Goal: Task Accomplishment & Management: Use online tool/utility

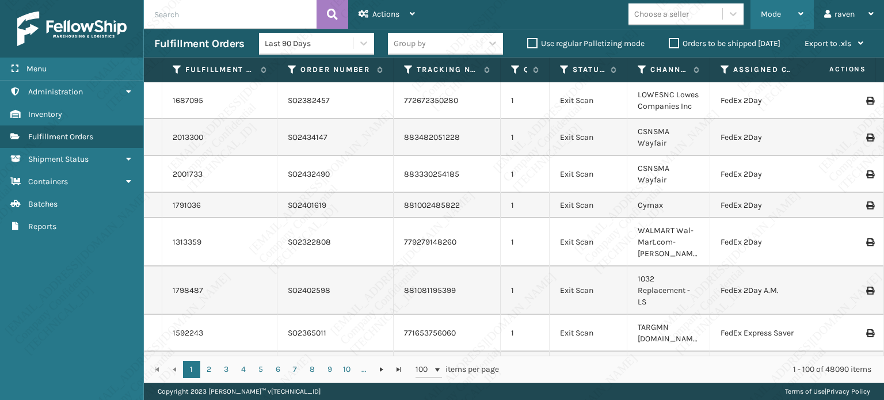
click at [778, 16] on span "Mode" at bounding box center [771, 14] width 20 height 10
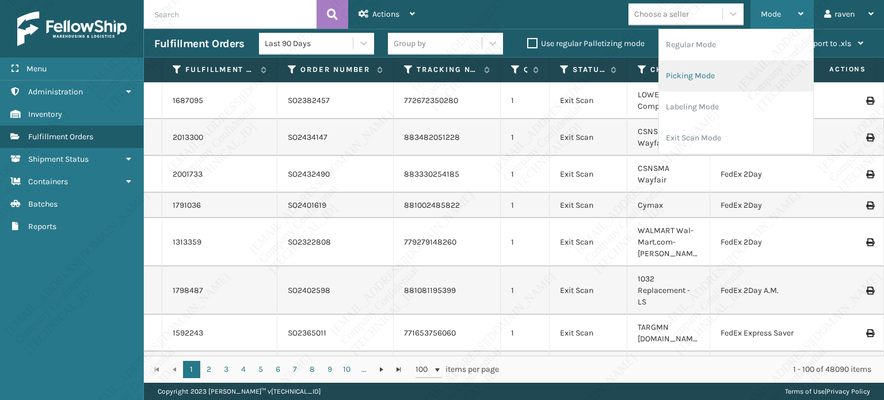
click at [728, 74] on li "Picking Mode" at bounding box center [736, 75] width 154 height 31
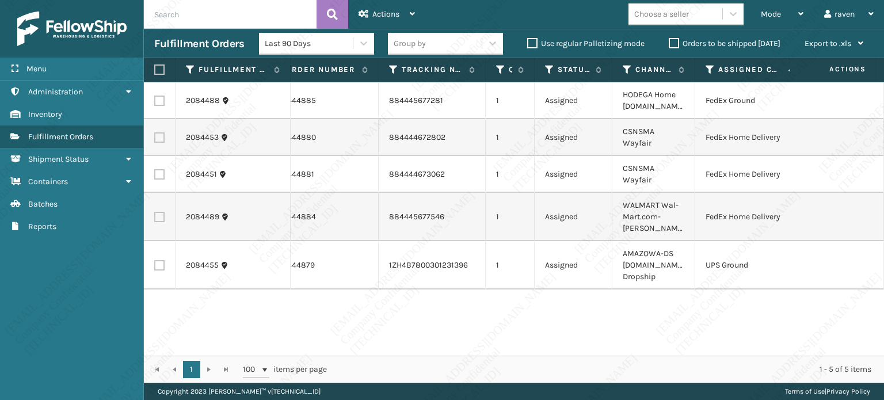
scroll to position [0, 55]
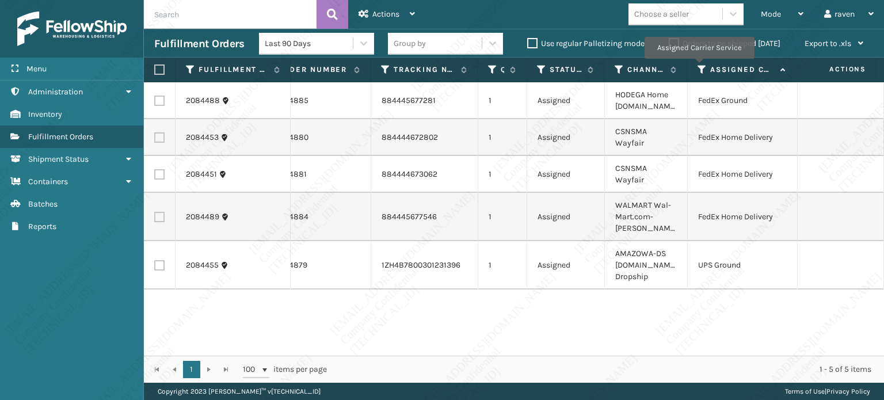
click at [698, 67] on icon at bounding box center [701, 69] width 9 height 10
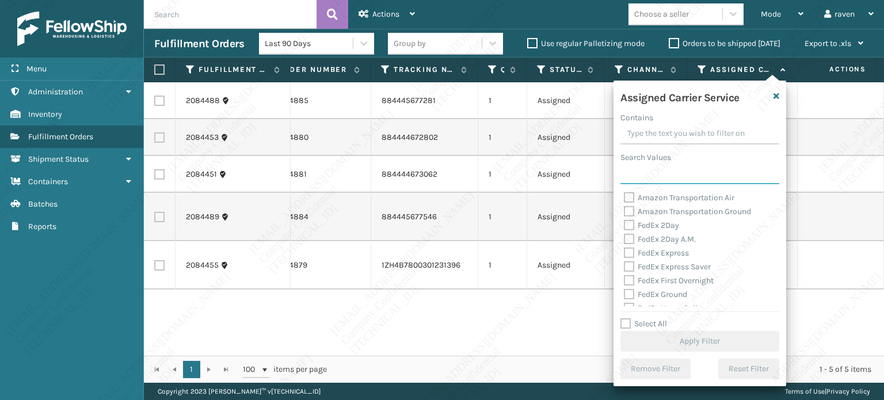
click at [649, 176] on input "Search Values" at bounding box center [699, 173] width 159 height 21
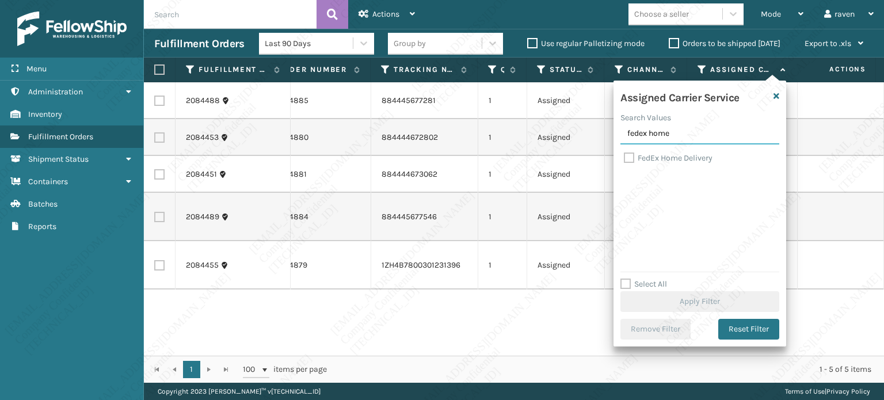
type input "fedex home"
click at [651, 156] on label "FedEx Home Delivery" at bounding box center [668, 158] width 89 height 10
click at [624, 156] on input "FedEx Home Delivery" at bounding box center [624, 154] width 1 height 7
checkbox input "true"
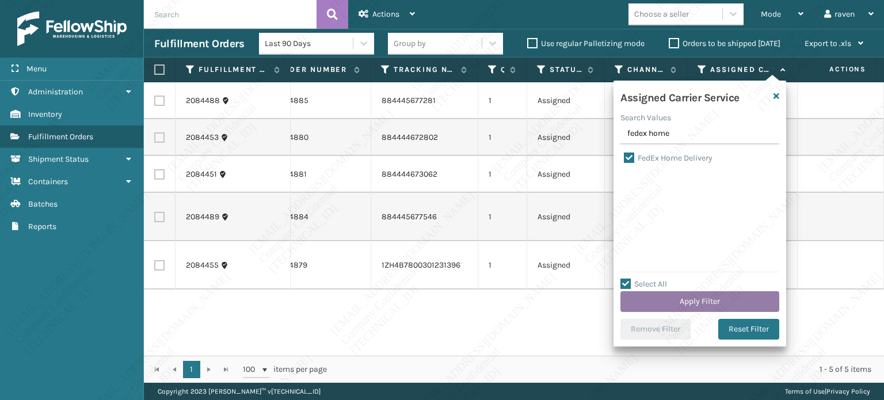
click at [720, 302] on button "Apply Filter" at bounding box center [699, 301] width 159 height 21
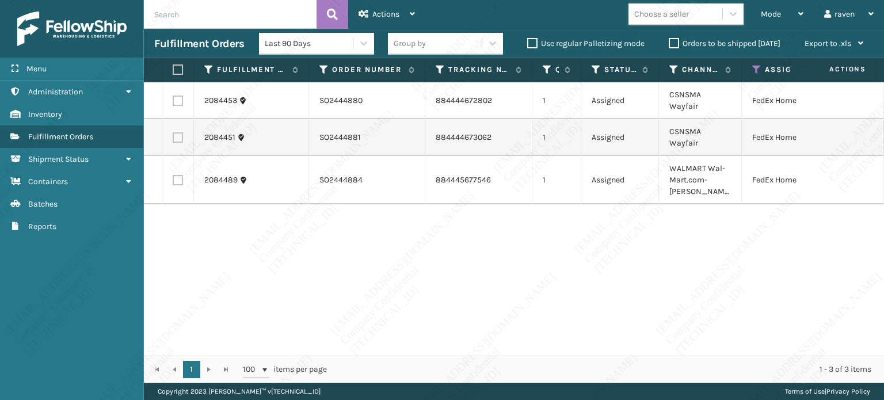
click at [260, 198] on div "2084453 SO2444880 884444672802 1 Assigned CSNSMA Wayfair FedEx Home Delivery 20…" at bounding box center [514, 218] width 740 height 273
drag, startPoint x: 177, startPoint y: 66, endPoint x: 207, endPoint y: 67, distance: 29.9
click at [177, 66] on label at bounding box center [176, 69] width 7 height 10
click at [173, 66] on input "checkbox" at bounding box center [173, 69] width 1 height 7
checkbox input "true"
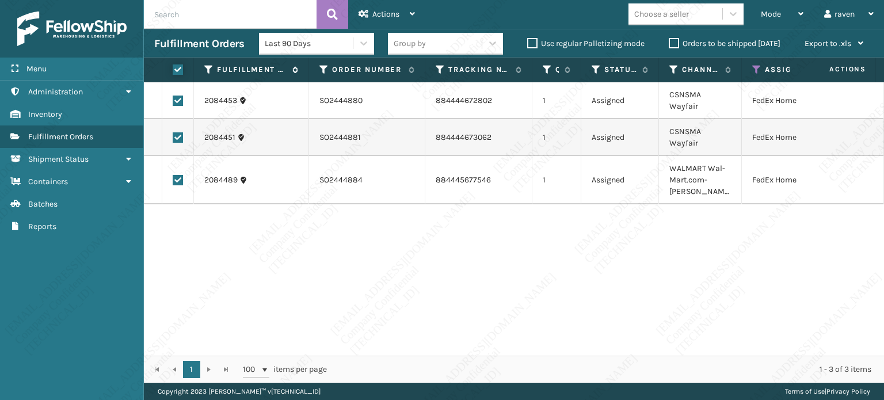
checkbox input "true"
click at [182, 78] on th at bounding box center [178, 70] width 32 height 25
click at [175, 68] on label at bounding box center [176, 69] width 7 height 10
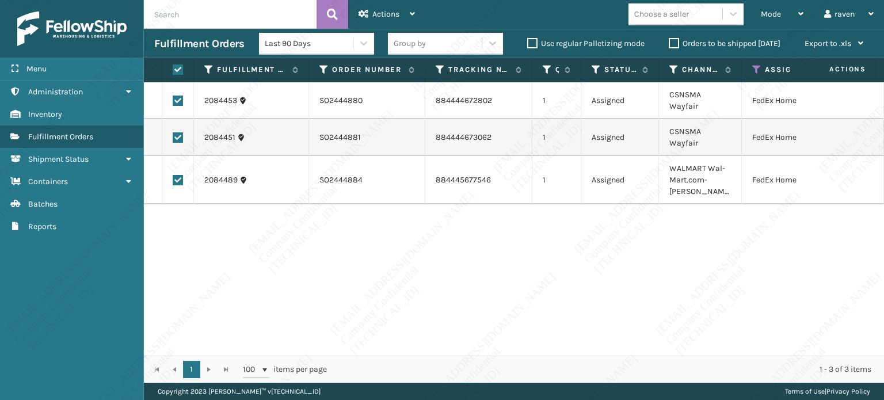
click at [173, 68] on input "checkbox" at bounding box center [173, 69] width 1 height 7
checkbox input "false"
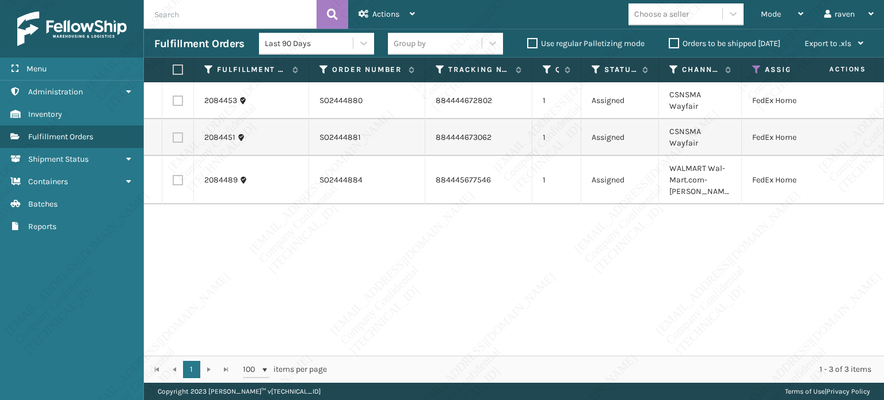
click at [175, 72] on label at bounding box center [176, 69] width 7 height 10
click at [173, 72] on input "checkbox" at bounding box center [173, 69] width 1 height 7
checkbox input "true"
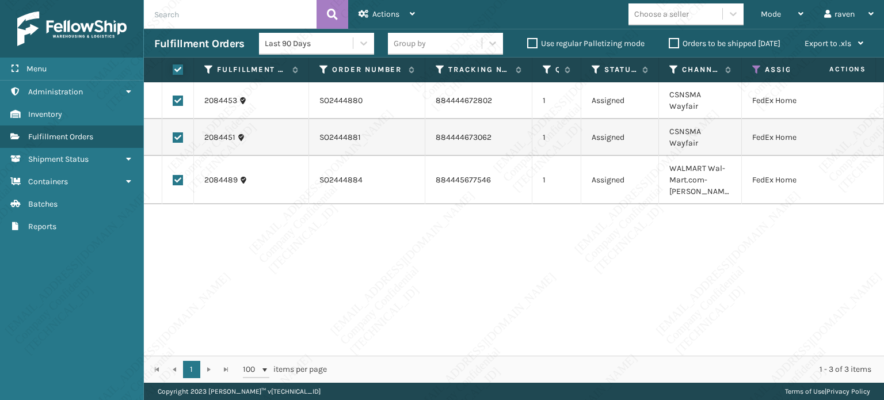
checkbox input "true"
click at [311, 257] on div "2084453 SO2444880 884444672802 1 Assigned CSNSMA Wayfair FedEx Home Delivery 20…" at bounding box center [514, 218] width 740 height 273
click at [180, 132] on label at bounding box center [178, 137] width 10 height 10
click at [173, 132] on input "checkbox" at bounding box center [173, 135] width 1 height 7
checkbox input "false"
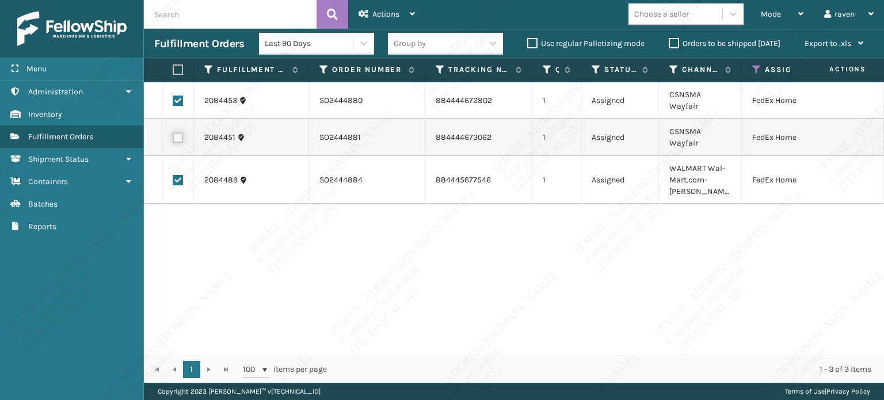
checkbox input "false"
click at [178, 132] on label at bounding box center [178, 137] width 10 height 10
click at [173, 132] on input "checkbox" at bounding box center [173, 135] width 1 height 7
checkbox input "true"
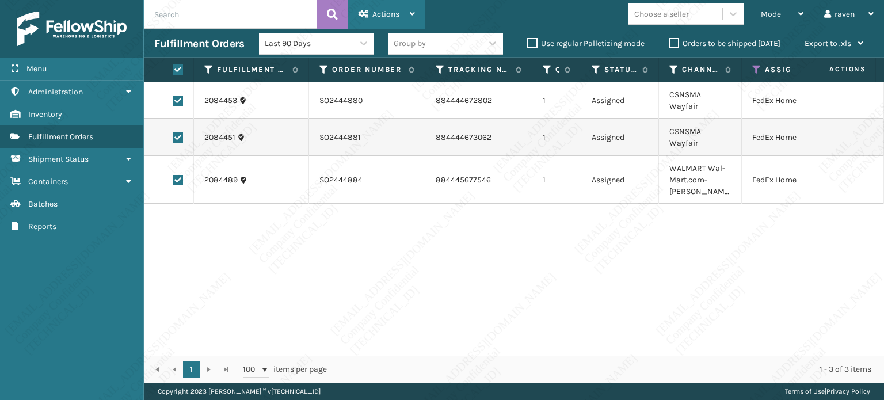
click at [395, 14] on span "Actions" at bounding box center [385, 14] width 27 height 10
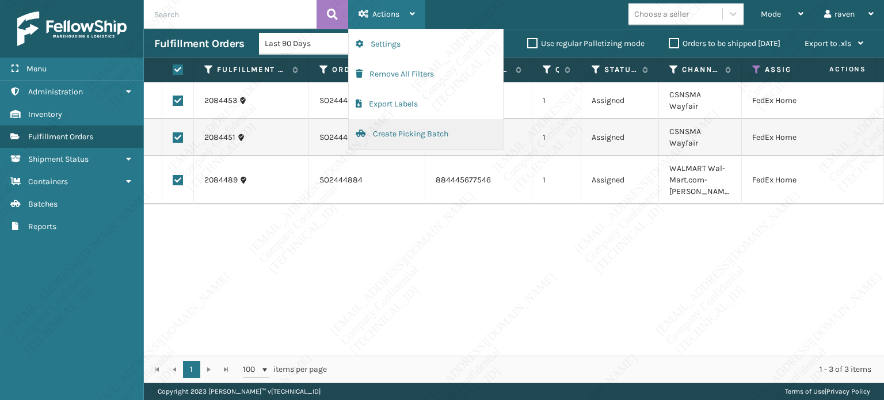
click at [385, 129] on button "Create Picking Batch" at bounding box center [426, 134] width 154 height 30
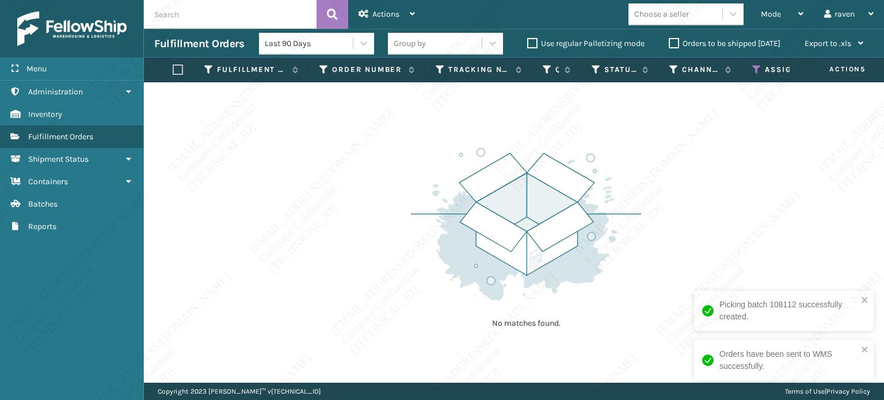
click at [759, 70] on icon at bounding box center [756, 69] width 9 height 10
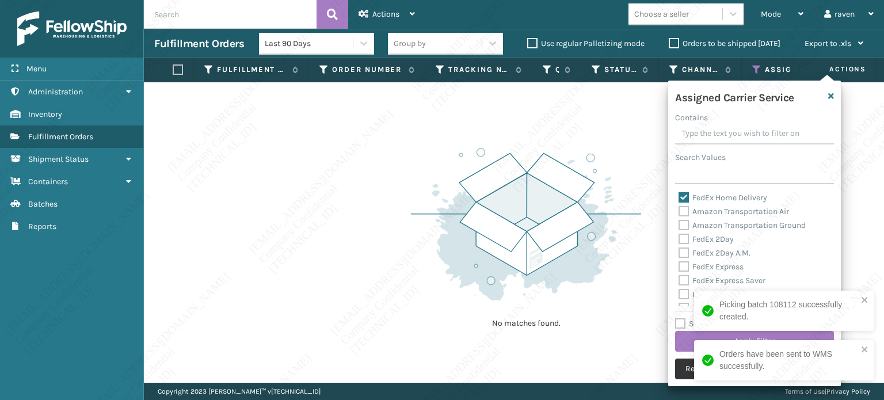
click at [684, 371] on button "Remove Filter" at bounding box center [710, 368] width 70 height 21
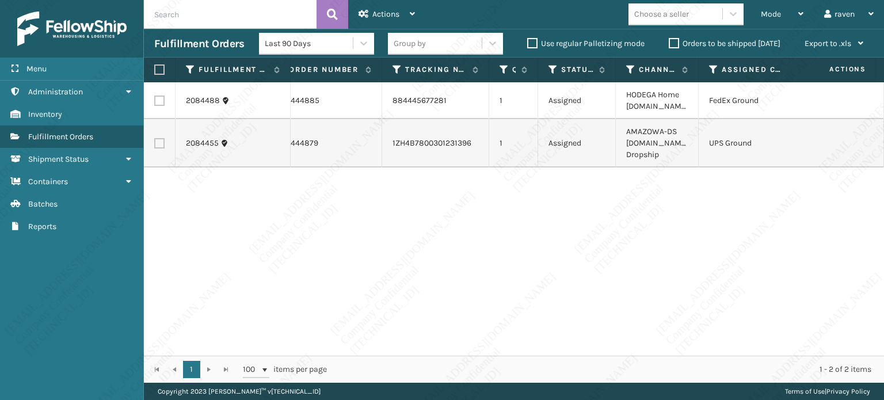
scroll to position [0, 41]
click at [159, 101] on label at bounding box center [159, 101] width 10 height 10
click at [155, 101] on input "checkbox" at bounding box center [154, 99] width 1 height 7
checkbox input "true"
click at [411, 9] on div "Actions" at bounding box center [386, 14] width 56 height 29
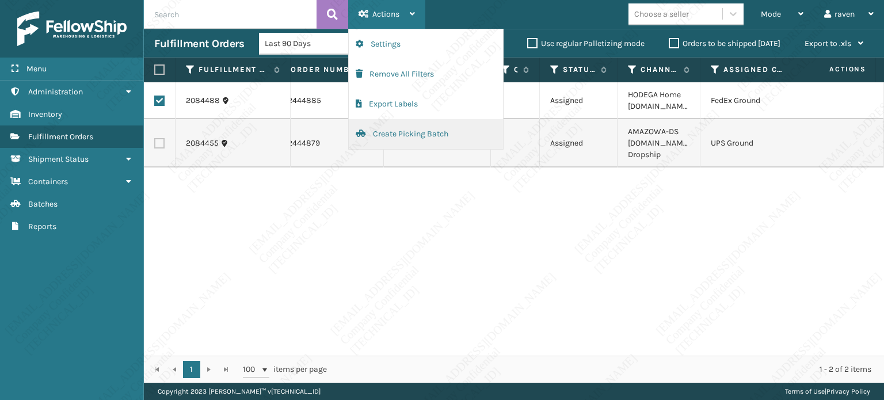
click at [384, 140] on button "Create Picking Batch" at bounding box center [426, 134] width 154 height 30
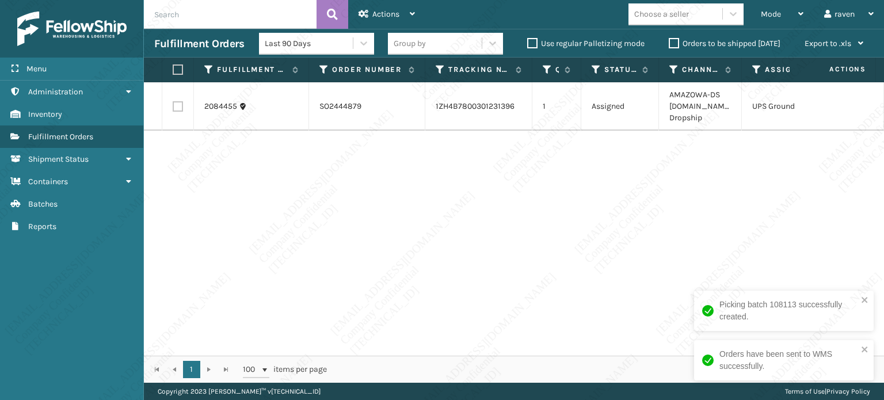
click at [614, 190] on div "2084455 SO2444879 1ZH4B7800301231396 1 Assigned AMAZOWA-DS [DOMAIN_NAME] Dropsh…" at bounding box center [514, 218] width 740 height 273
click at [180, 68] on label at bounding box center [176, 69] width 7 height 10
click at [173, 68] on input "checkbox" at bounding box center [173, 69] width 1 height 7
checkbox input "true"
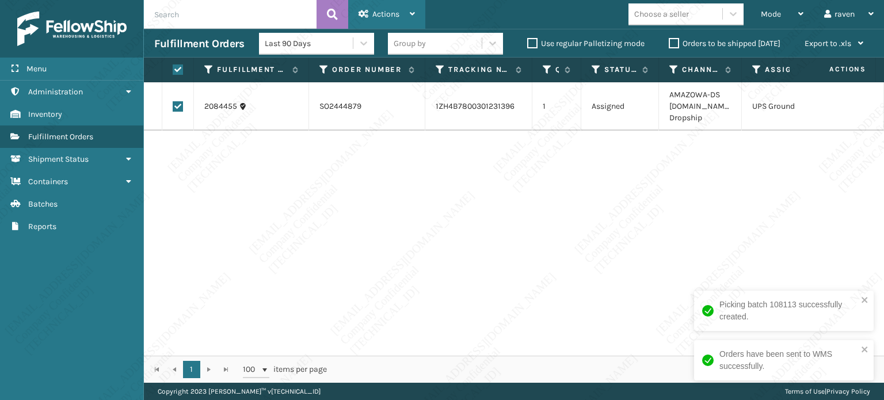
click at [354, 20] on div "Actions Settings Remove All Filters Export Labels Create Picking Batch" at bounding box center [386, 14] width 77 height 29
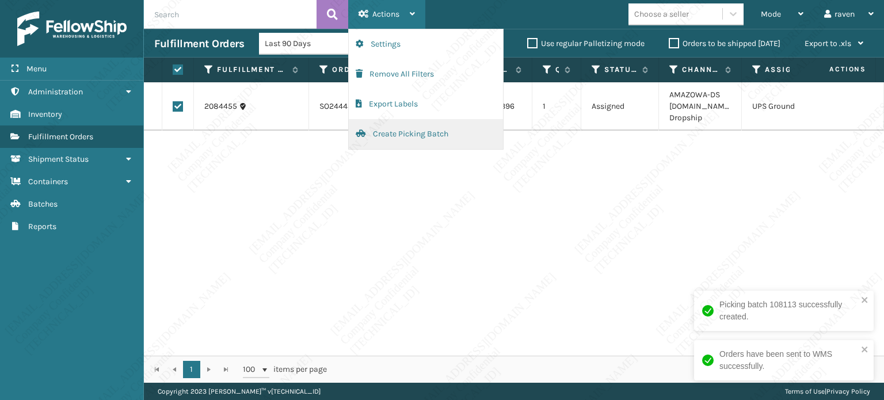
click at [421, 136] on button "Create Picking Batch" at bounding box center [426, 134] width 154 height 30
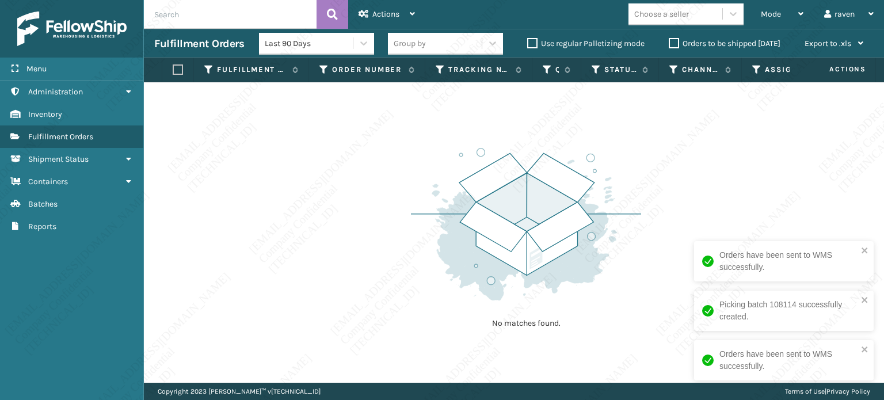
click at [423, 230] on img at bounding box center [526, 223] width 230 height 159
click at [637, 353] on div "No matches found." at bounding box center [514, 232] width 740 height 300
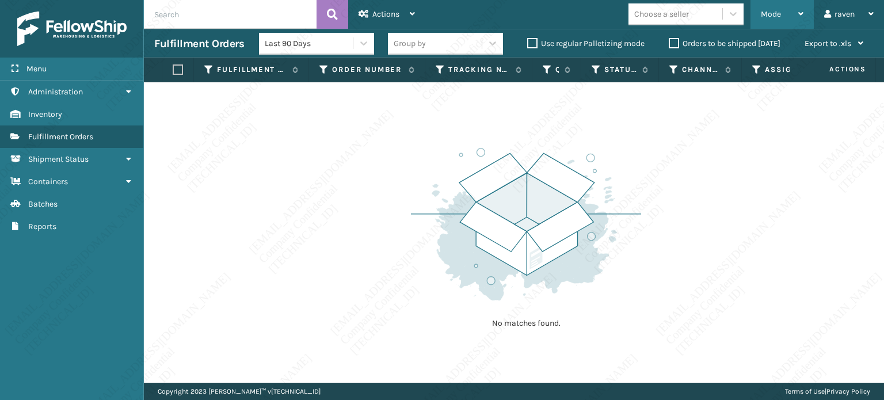
click at [764, 20] on div "Mode" at bounding box center [782, 14] width 43 height 29
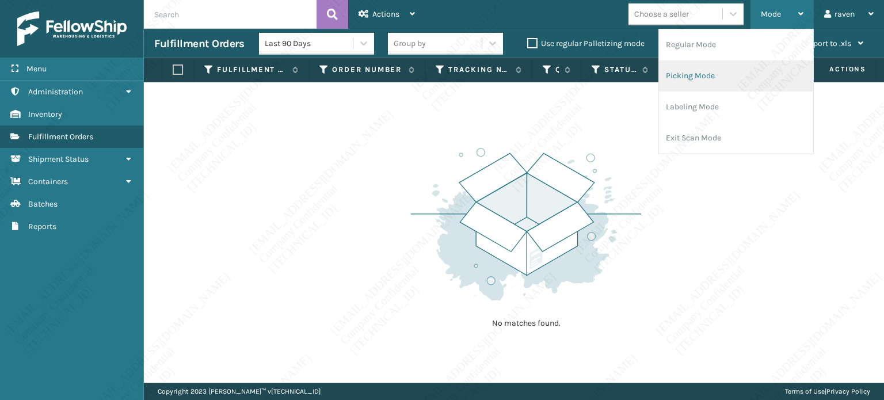
click at [727, 74] on li "Picking Mode" at bounding box center [736, 75] width 154 height 31
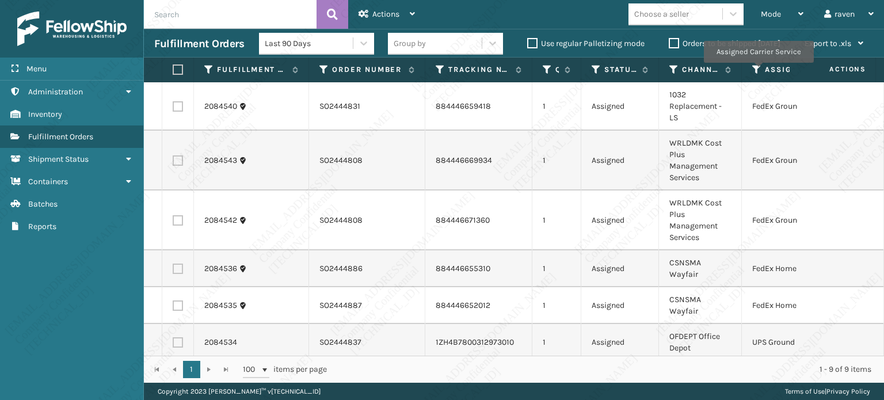
click at [758, 71] on icon at bounding box center [756, 69] width 9 height 10
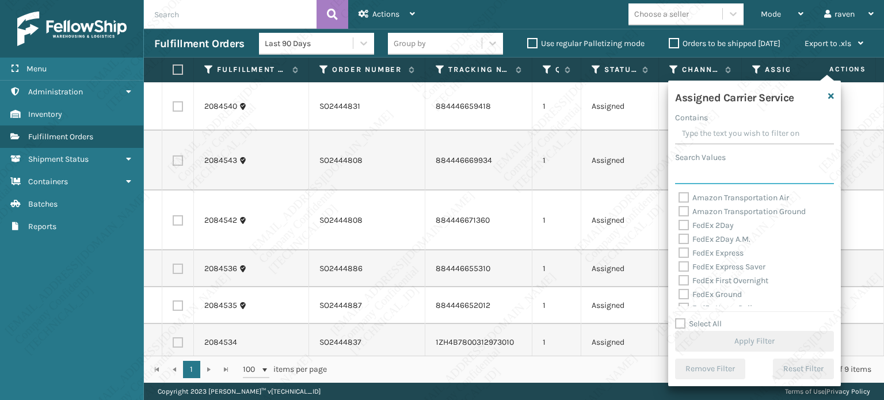
click at [719, 180] on input "Search Values" at bounding box center [754, 173] width 159 height 21
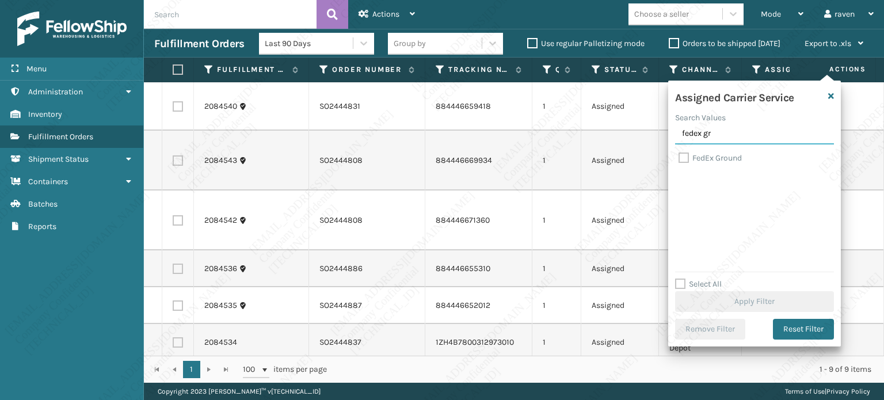
type input "fedex gr"
click at [727, 159] on label "FedEx Ground" at bounding box center [709, 158] width 63 height 10
click at [679, 159] on input "FedEx Ground" at bounding box center [678, 154] width 1 height 7
checkbox input "true"
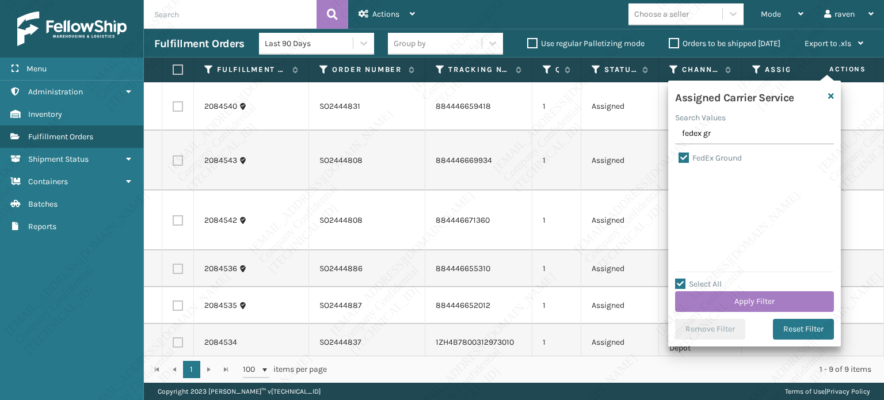
click at [748, 285] on div "Select All Apply Filter" at bounding box center [754, 294] width 159 height 35
click at [746, 295] on button "Apply Filter" at bounding box center [754, 301] width 159 height 21
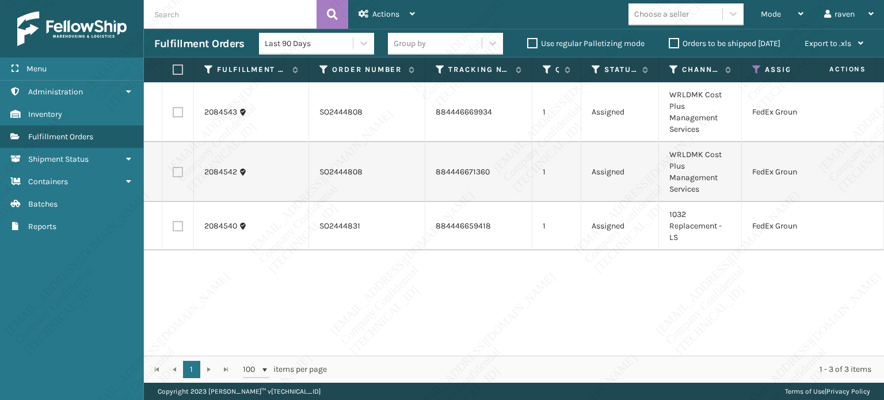
click at [180, 70] on label at bounding box center [176, 69] width 7 height 10
click at [173, 70] on input "checkbox" at bounding box center [173, 69] width 1 height 7
checkbox input "true"
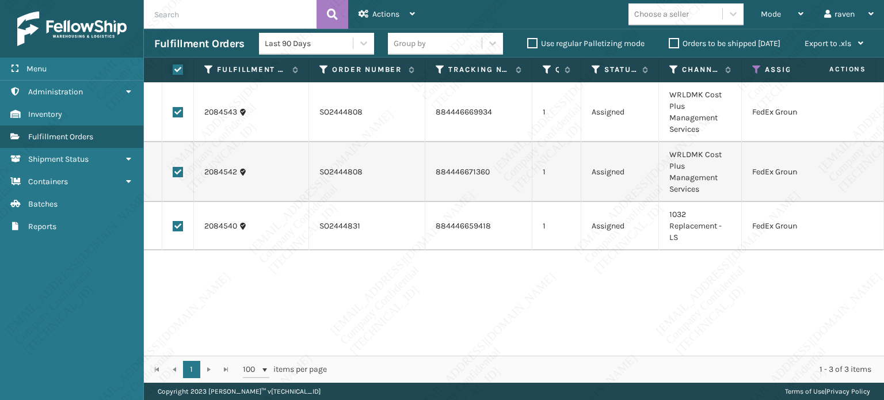
checkbox input "true"
click at [398, 20] on div "Actions" at bounding box center [386, 14] width 56 height 29
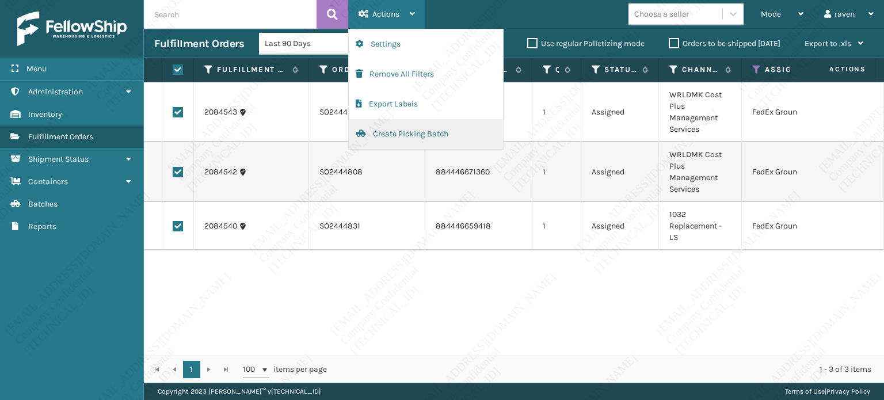
click at [399, 131] on button "Create Picking Batch" at bounding box center [426, 134] width 154 height 30
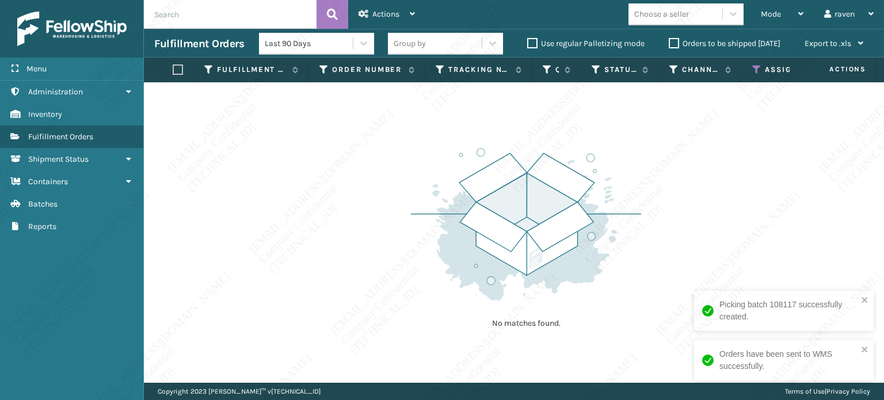
click at [755, 71] on icon at bounding box center [756, 69] width 9 height 10
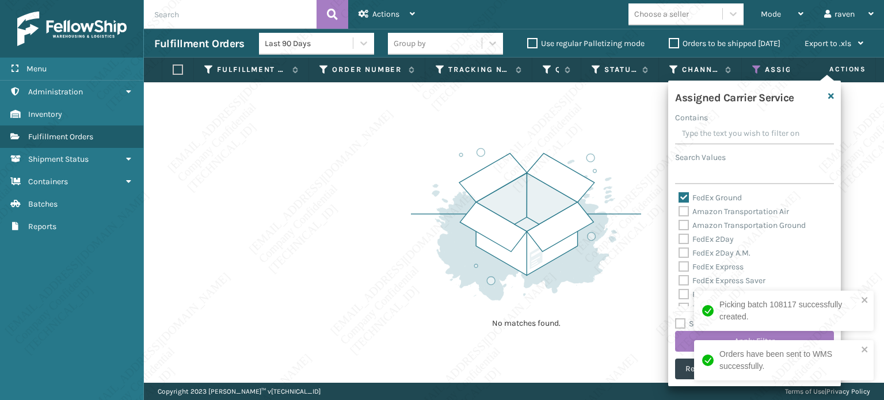
click at [698, 199] on label "FedEx Ground" at bounding box center [709, 198] width 63 height 10
click at [679, 198] on input "FedEx Ground" at bounding box center [678, 194] width 1 height 7
checkbox input "false"
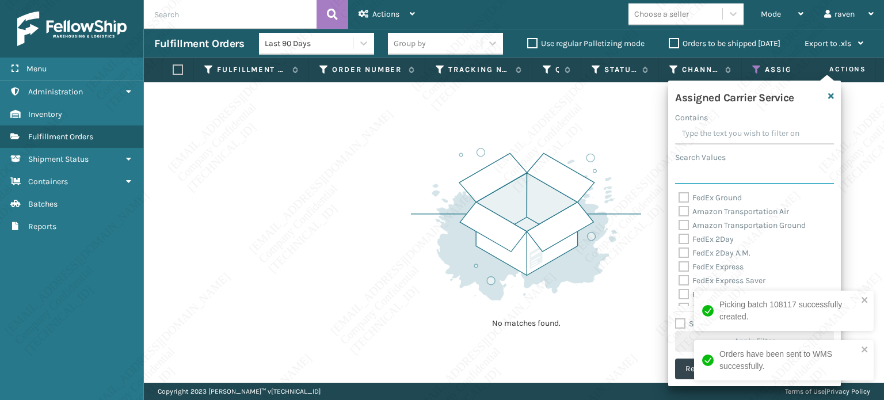
click at [707, 177] on input "Search Values" at bounding box center [754, 173] width 159 height 21
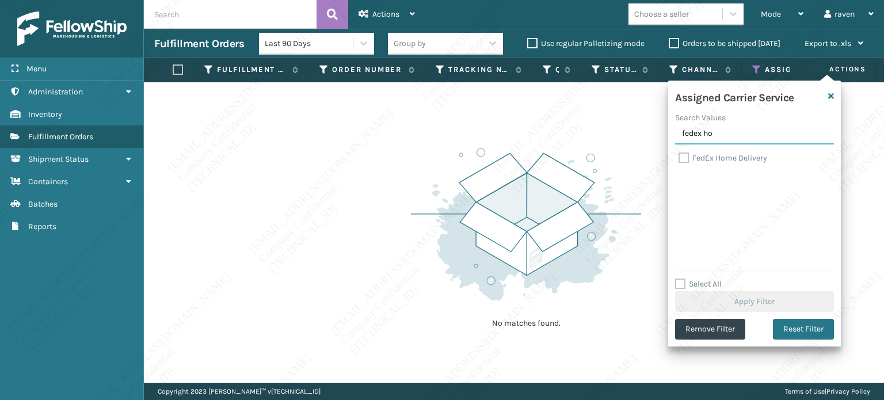
type input "fedex ho"
click at [711, 158] on label "FedEx Home Delivery" at bounding box center [722, 158] width 89 height 10
click at [679, 158] on input "FedEx Home Delivery" at bounding box center [678, 154] width 1 height 7
checkbox input "true"
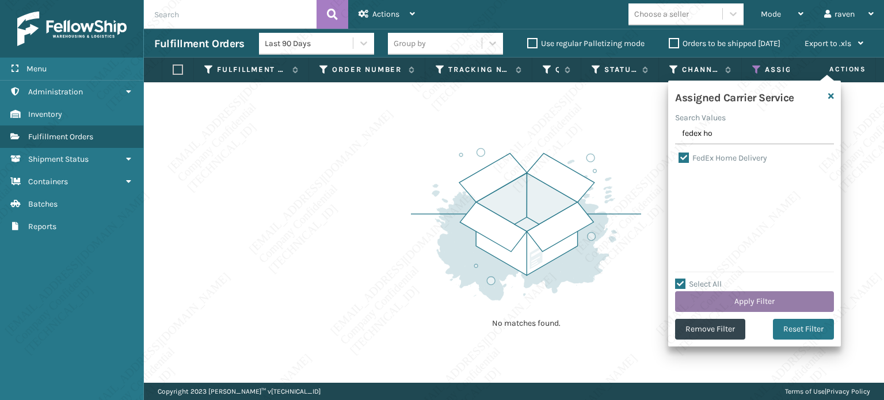
click at [751, 299] on button "Apply Filter" at bounding box center [754, 301] width 159 height 21
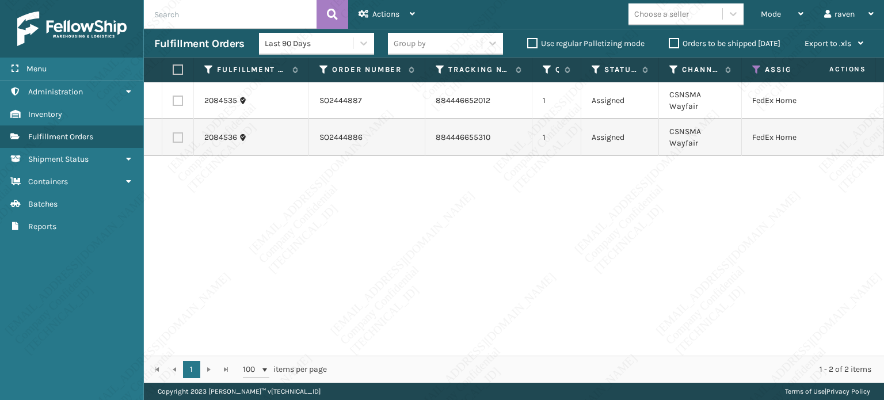
click at [178, 71] on label at bounding box center [176, 69] width 7 height 10
click at [173, 71] on input "checkbox" at bounding box center [173, 69] width 1 height 7
checkbox input "true"
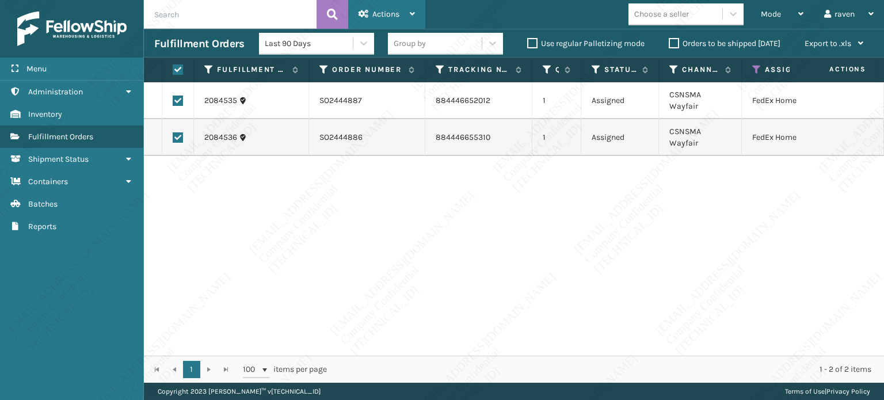
click at [391, 10] on span "Actions" at bounding box center [385, 14] width 27 height 10
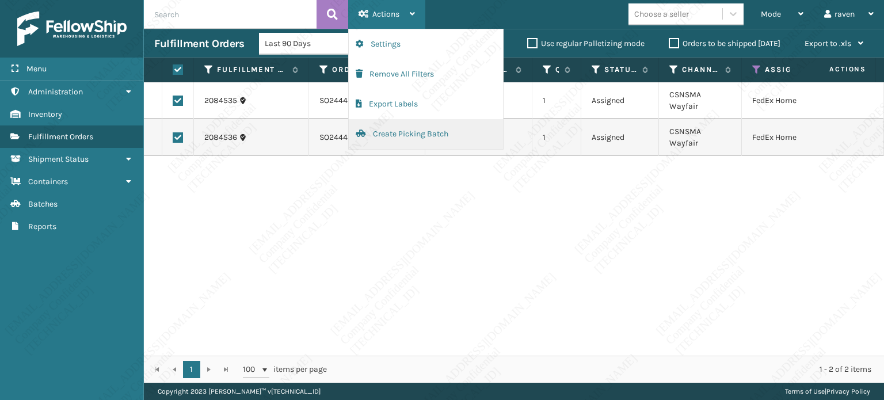
click at [392, 134] on button "Create Picking Batch" at bounding box center [426, 134] width 154 height 30
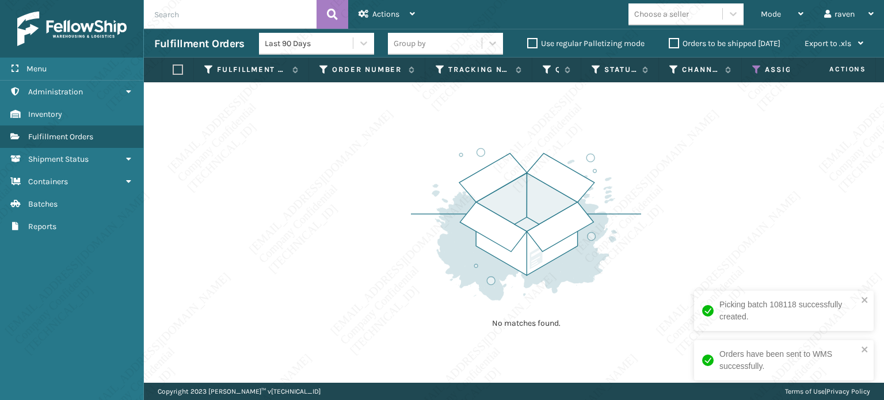
click at [758, 67] on icon at bounding box center [756, 69] width 9 height 10
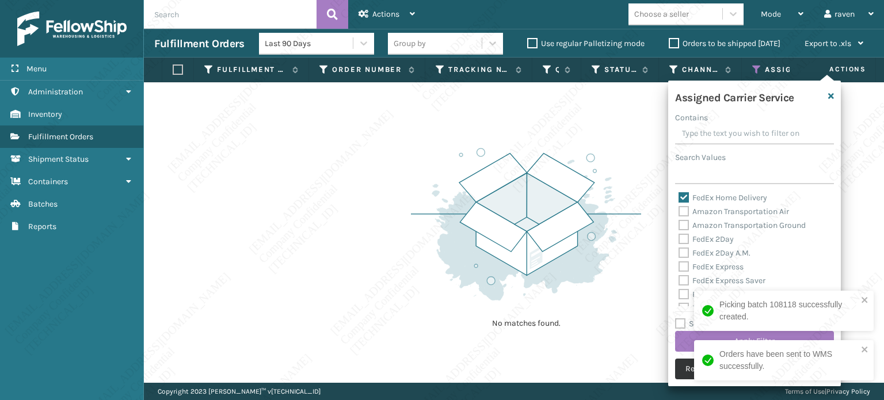
click at [679, 361] on button "Remove Filter" at bounding box center [710, 368] width 70 height 21
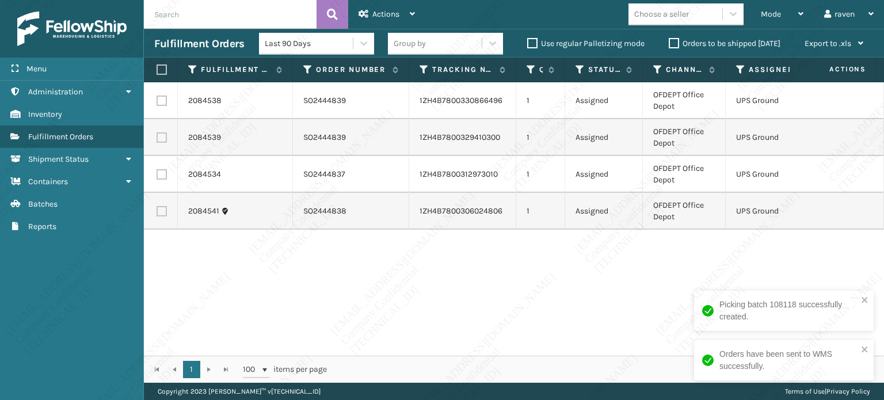
scroll to position [0, 0]
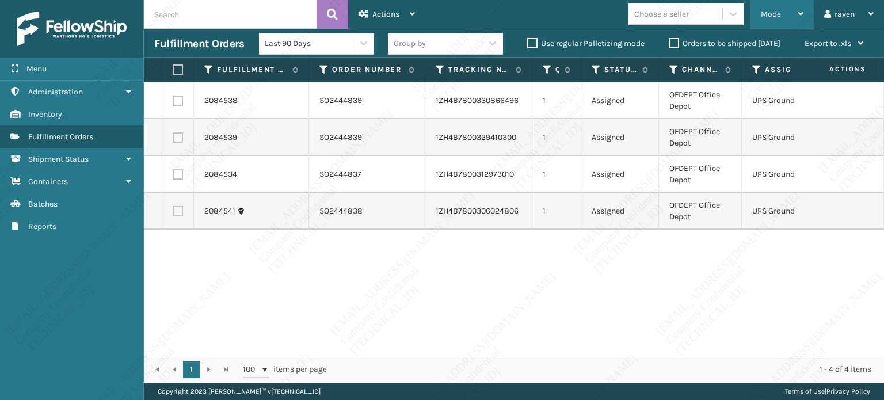
drag, startPoint x: 793, startPoint y: 16, endPoint x: 785, endPoint y: 28, distance: 14.7
click at [793, 16] on div "Mode" at bounding box center [782, 14] width 43 height 29
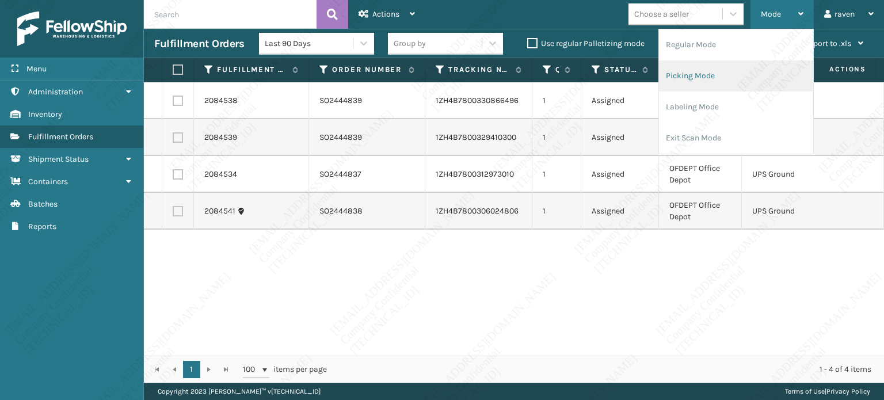
click at [727, 79] on li "Picking Mode" at bounding box center [736, 75] width 154 height 31
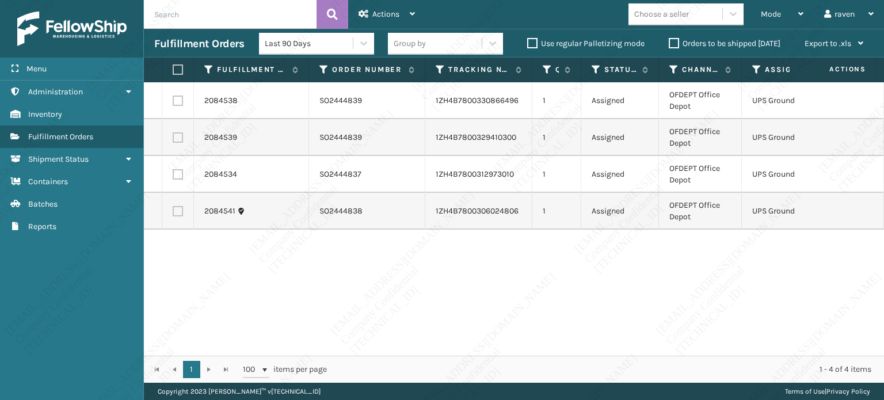
click at [183, 68] on th at bounding box center [178, 70] width 32 height 25
click at [177, 71] on label at bounding box center [176, 69] width 7 height 10
click at [173, 71] on input "checkbox" at bounding box center [173, 69] width 1 height 7
checkbox input "true"
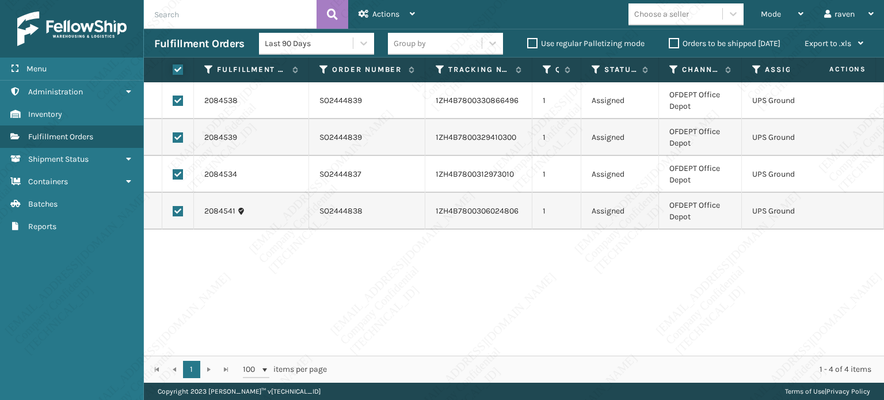
checkbox input "true"
click at [410, 9] on div "Actions" at bounding box center [386, 14] width 56 height 29
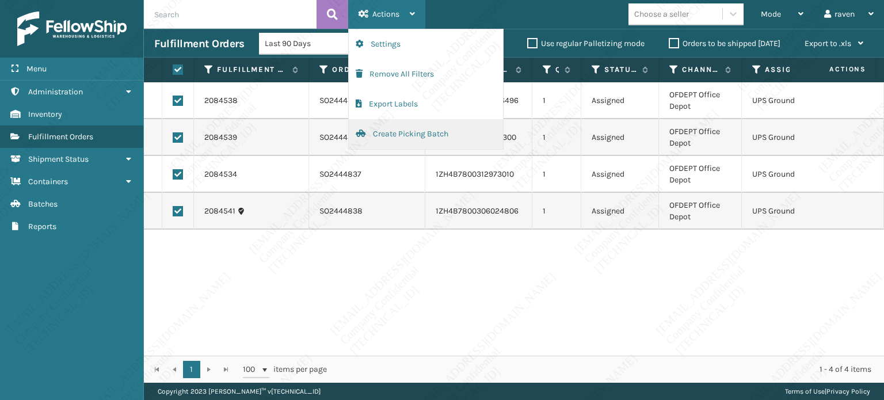
click at [389, 134] on button "Create Picking Batch" at bounding box center [426, 134] width 154 height 30
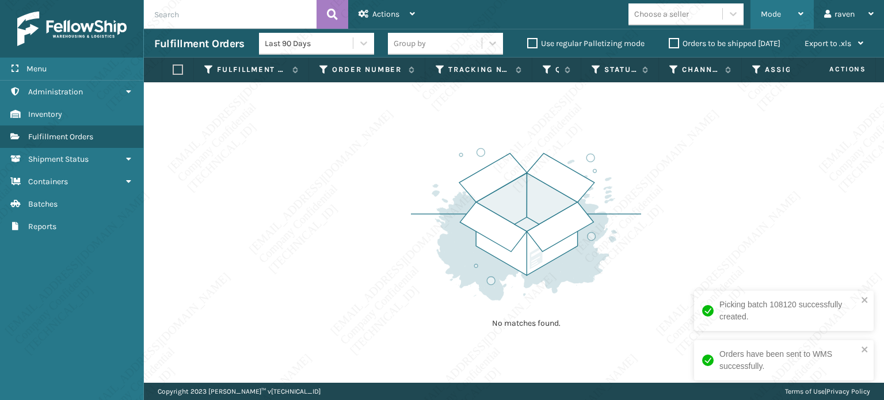
click at [775, 16] on span "Mode" at bounding box center [771, 14] width 20 height 10
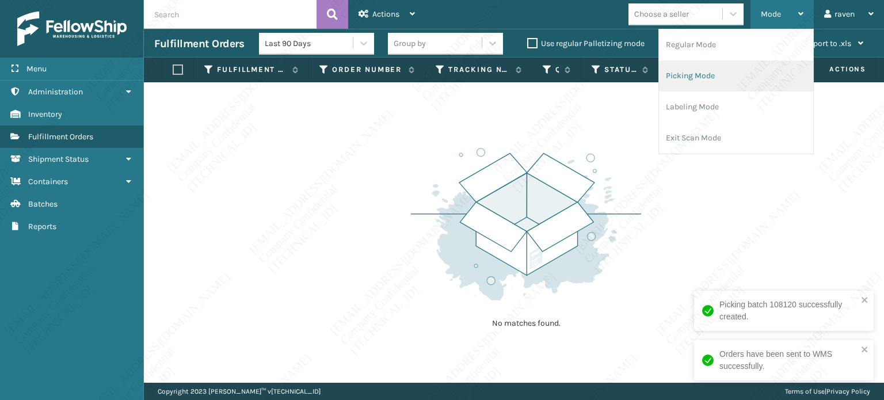
click at [731, 74] on li "Picking Mode" at bounding box center [736, 75] width 154 height 31
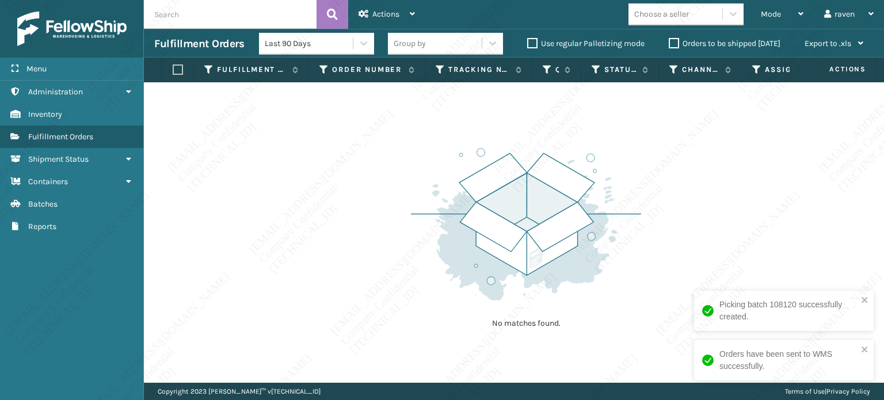
click at [680, 173] on div "No matches found." at bounding box center [514, 232] width 740 height 300
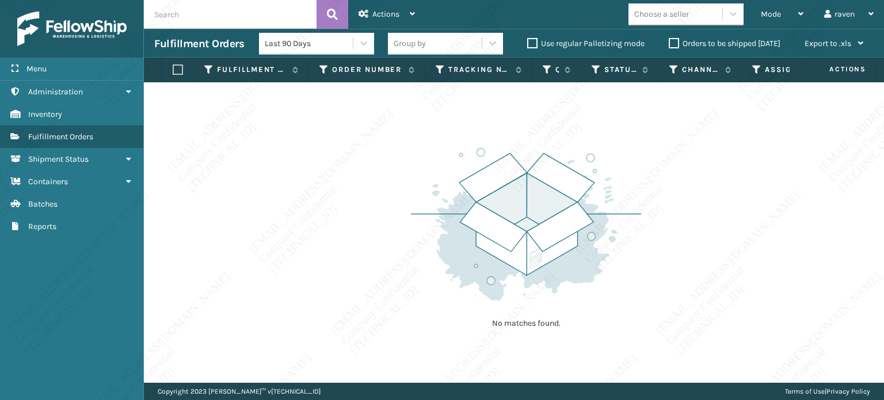
click at [580, 183] on img at bounding box center [526, 223] width 230 height 159
click at [542, 259] on img at bounding box center [526, 223] width 230 height 159
click at [548, 232] on img at bounding box center [526, 223] width 230 height 159
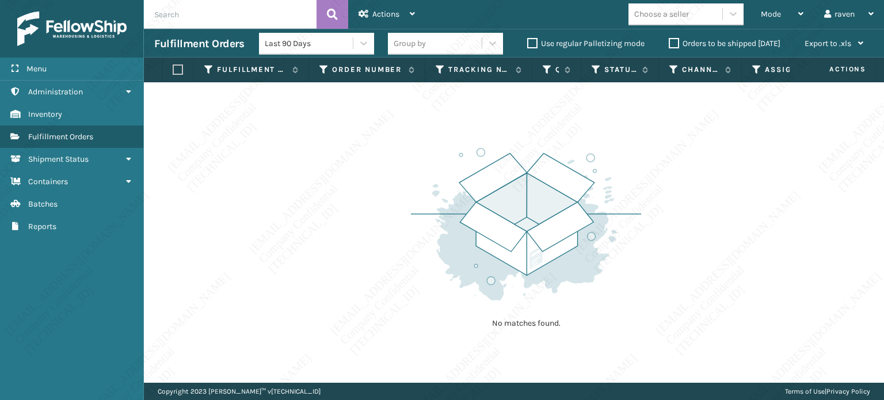
drag, startPoint x: 530, startPoint y: 308, endPoint x: 529, endPoint y: 301, distance: 7.0
click at [530, 306] on div "No matches found." at bounding box center [526, 237] width 230 height 212
click at [529, 303] on img at bounding box center [526, 223] width 230 height 159
click at [529, 302] on img at bounding box center [526, 223] width 230 height 159
click at [535, 292] on img at bounding box center [526, 223] width 230 height 159
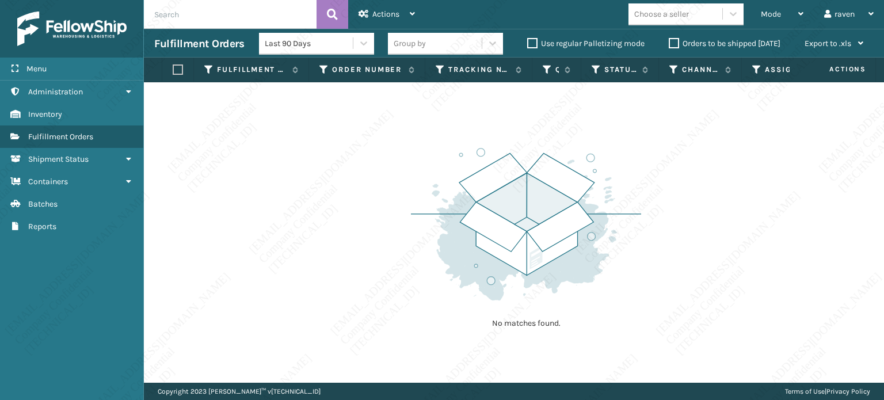
click at [518, 335] on div "No matches found." at bounding box center [526, 237] width 230 height 212
click at [541, 248] on img at bounding box center [526, 223] width 230 height 159
click at [541, 250] on img at bounding box center [526, 223] width 230 height 159
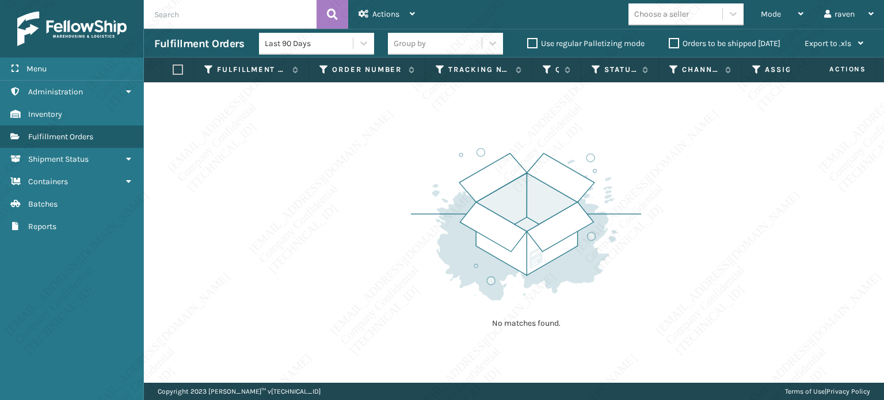
click at [539, 250] on img at bounding box center [526, 223] width 230 height 159
click at [386, 183] on div "No matches found." at bounding box center [514, 232] width 740 height 300
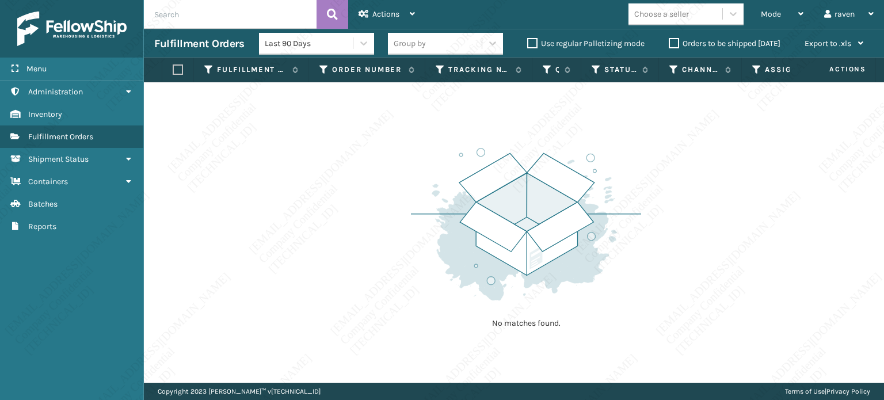
click at [386, 184] on div "No matches found." at bounding box center [514, 232] width 740 height 300
click at [386, 183] on div "No matches found." at bounding box center [514, 232] width 740 height 300
click at [422, 181] on img at bounding box center [526, 223] width 230 height 159
click at [422, 180] on img at bounding box center [526, 223] width 230 height 159
click at [350, 180] on div "No matches found." at bounding box center [514, 232] width 740 height 300
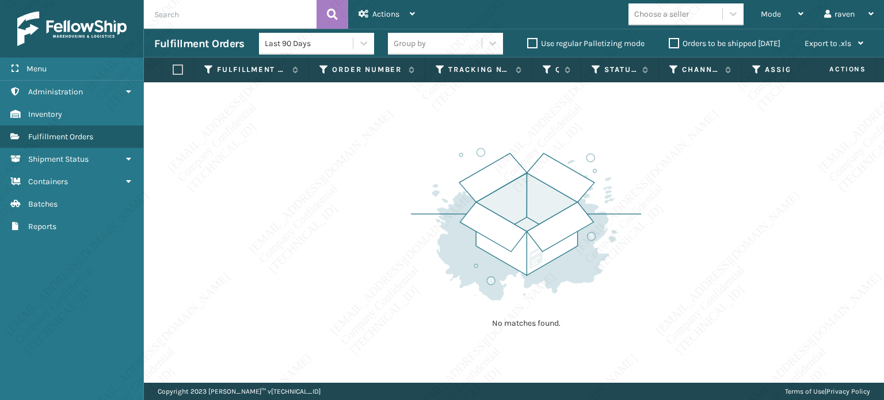
click at [335, 145] on div "No matches found." at bounding box center [514, 232] width 740 height 300
click at [294, 337] on div "No matches found." at bounding box center [514, 232] width 740 height 300
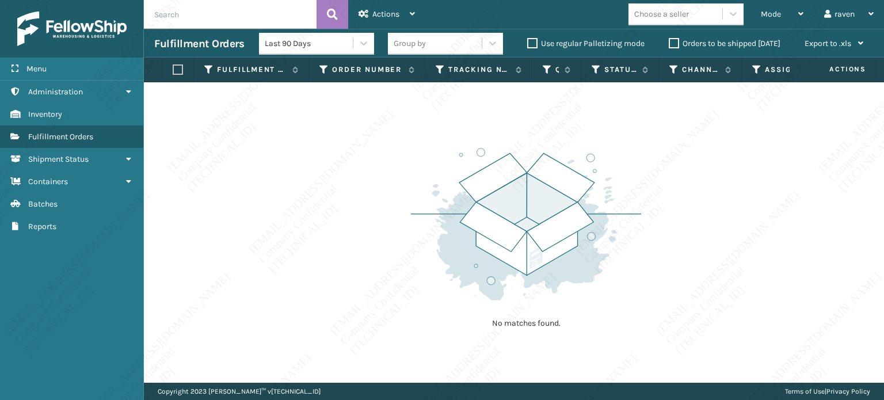
click at [294, 337] on div "No matches found." at bounding box center [514, 232] width 740 height 300
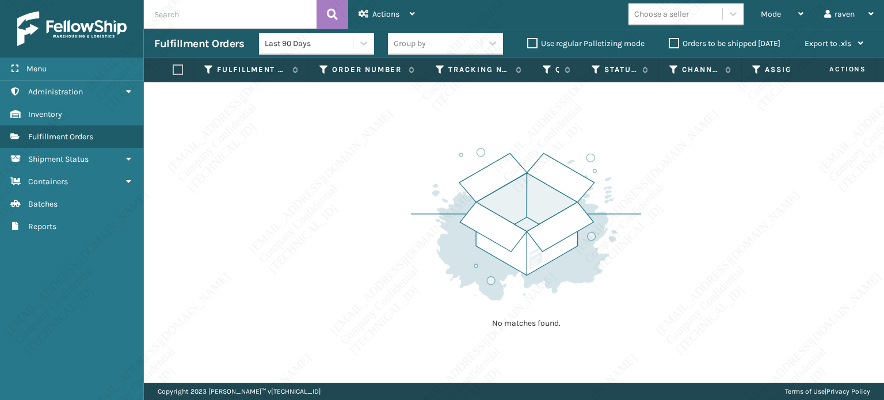
click at [294, 337] on div "No matches found." at bounding box center [514, 232] width 740 height 300
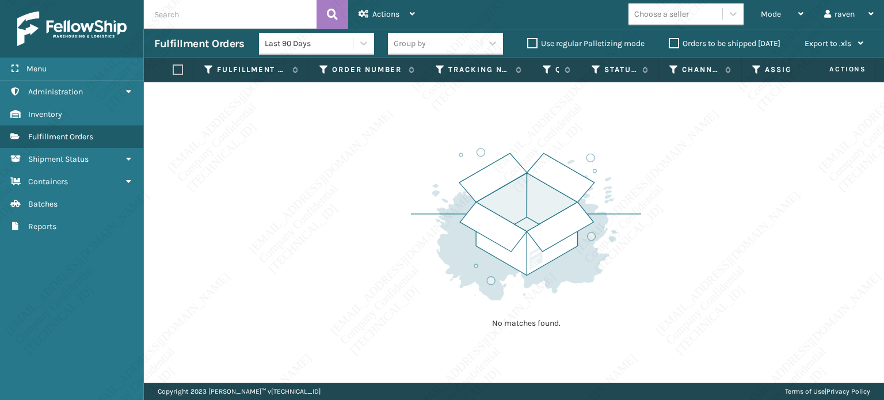
click at [294, 337] on div "No matches found." at bounding box center [514, 232] width 740 height 300
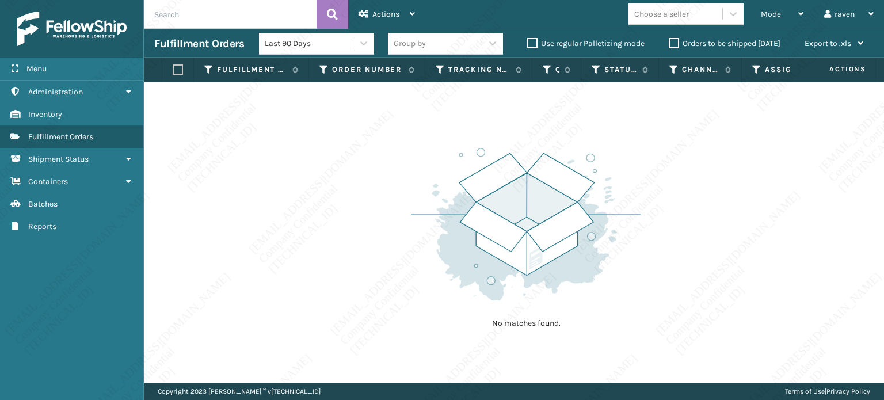
click at [294, 337] on div "No matches found." at bounding box center [514, 232] width 740 height 300
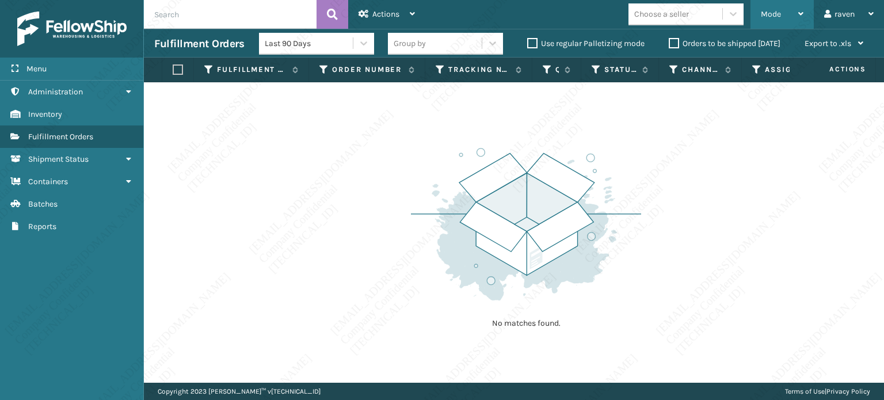
click at [784, 13] on div "Mode" at bounding box center [782, 14] width 43 height 29
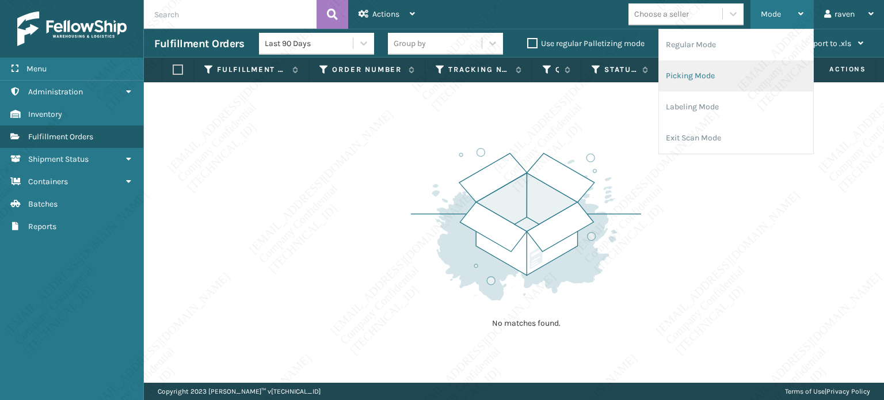
click at [724, 72] on li "Picking Mode" at bounding box center [736, 75] width 154 height 31
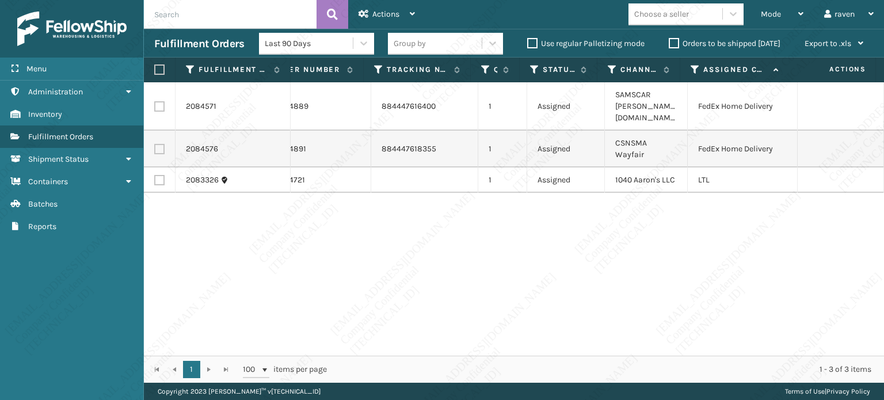
scroll to position [0, 62]
click at [785, 262] on div "2084571 SO2444889 884447616400 1 Assigned SAMSCAR [PERSON_NAME]'s [DOMAIN_NAME]…" at bounding box center [514, 218] width 740 height 273
click at [165, 100] on td at bounding box center [160, 106] width 32 height 48
click at [162, 104] on label at bounding box center [159, 106] width 10 height 10
click at [155, 104] on input "checkbox" at bounding box center [154, 104] width 1 height 7
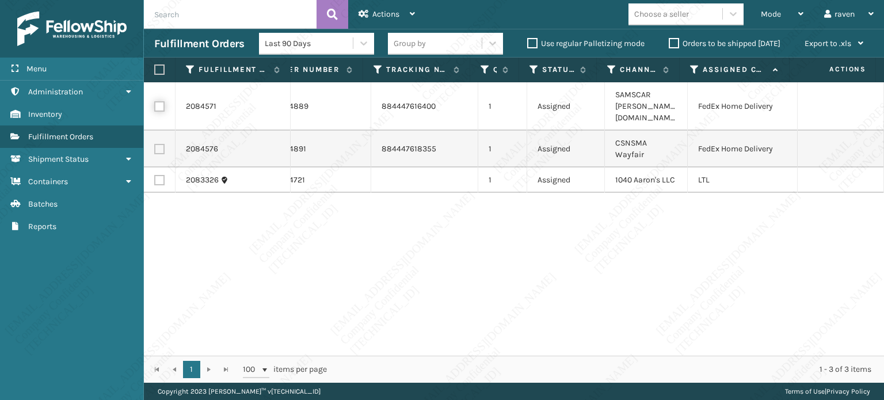
checkbox input "true"
click at [159, 144] on label at bounding box center [159, 149] width 10 height 10
click at [155, 144] on input "checkbox" at bounding box center [154, 147] width 1 height 7
checkbox input "true"
click at [255, 217] on div "2084571 SO2444889 884447616400 1 Assigned SAMSCAR [PERSON_NAME]'s [DOMAIN_NAME]…" at bounding box center [514, 218] width 740 height 273
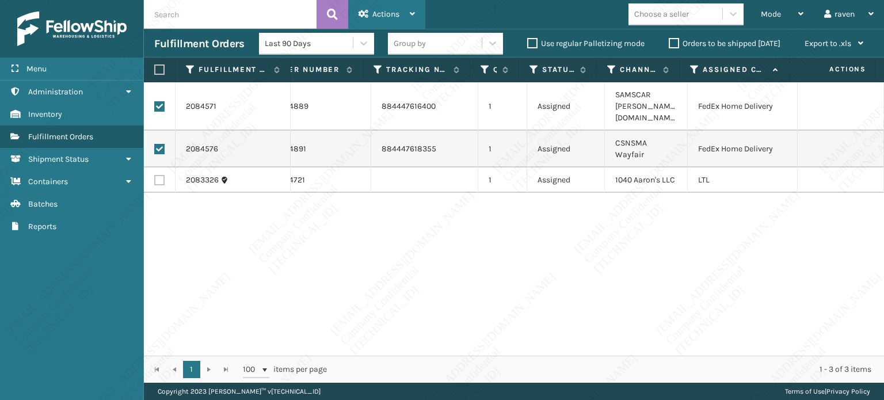
click at [372, 5] on div "Actions" at bounding box center [386, 14] width 56 height 29
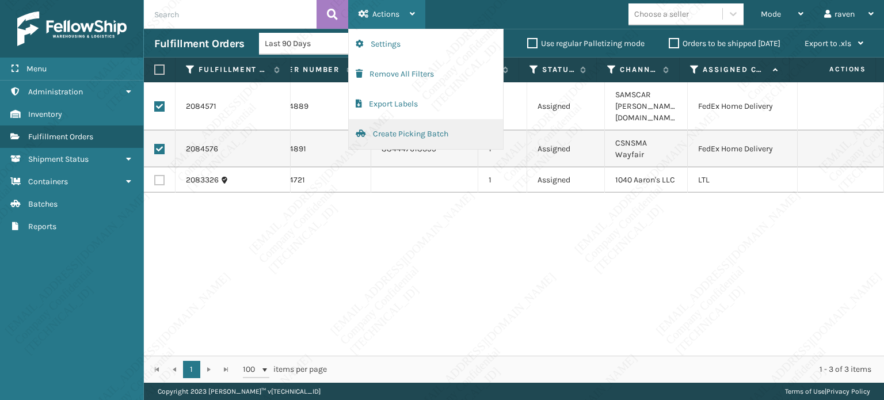
click at [403, 130] on button "Create Picking Batch" at bounding box center [426, 134] width 154 height 30
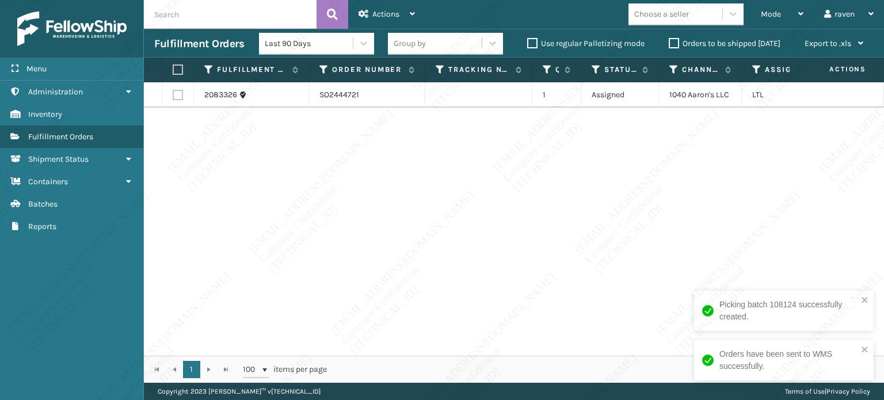
click at [282, 156] on div "2083326 SO2444721 1 Assigned 1040 [PERSON_NAME]'s LLC LTL" at bounding box center [514, 218] width 740 height 273
click at [217, 21] on input "text" at bounding box center [230, 14] width 173 height 29
click at [757, 17] on div "Mode Regular Mode Picking Mode Labeling Mode Exit Scan Mode" at bounding box center [781, 14] width 63 height 29
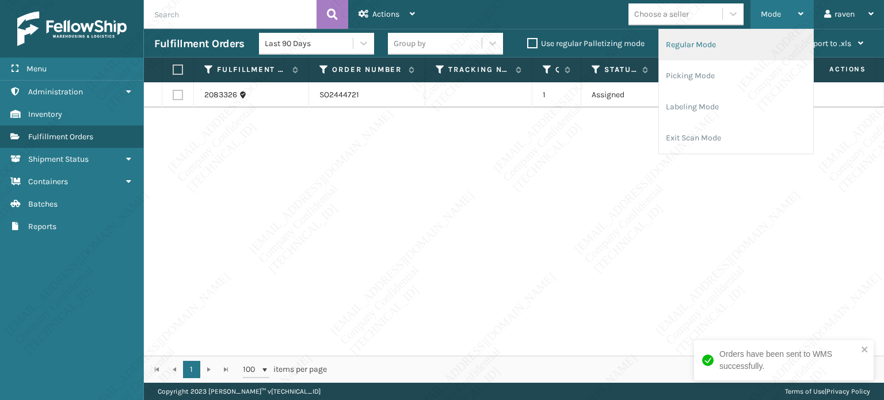
click at [736, 55] on li "Regular Mode" at bounding box center [736, 44] width 154 height 31
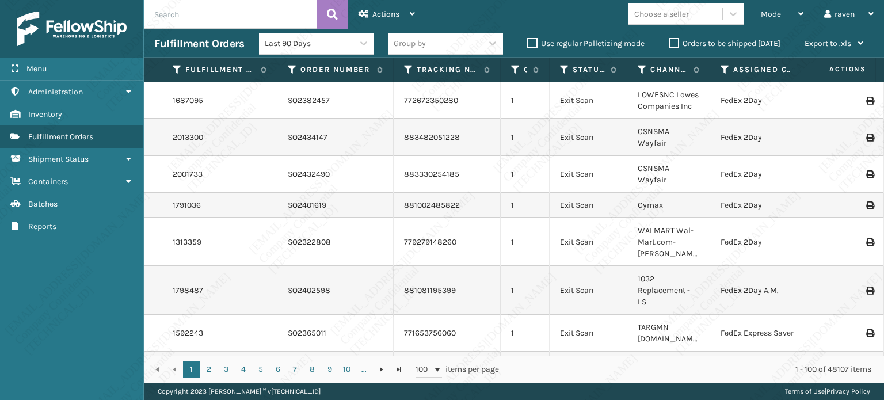
click at [205, 17] on input "text" at bounding box center [230, 14] width 173 height 29
paste input "SO2444892"
type input "SO2444892"
click at [326, 15] on button at bounding box center [332, 14] width 32 height 29
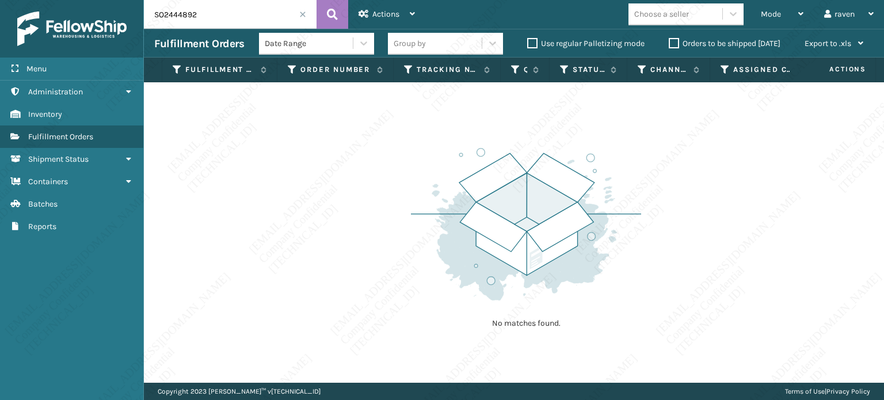
click at [301, 15] on span at bounding box center [302, 14] width 7 height 7
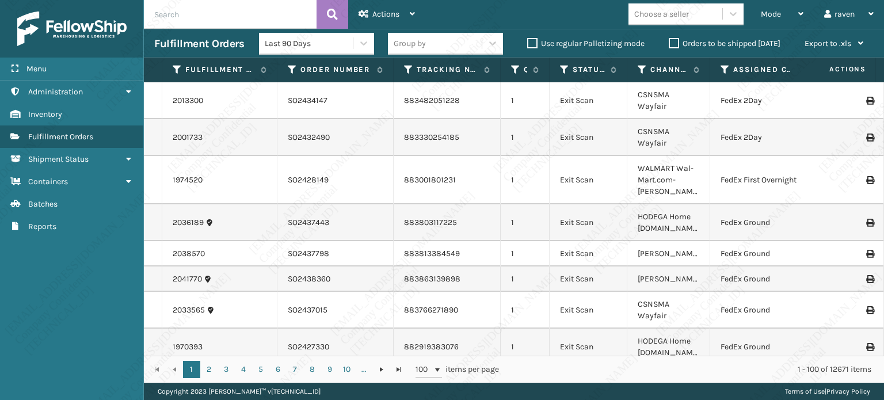
click at [763, 14] on span "Mode" at bounding box center [771, 14] width 20 height 10
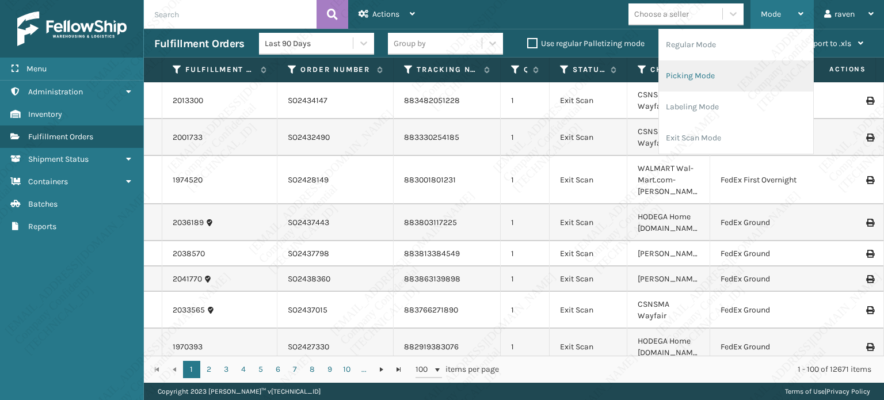
click at [727, 73] on li "Picking Mode" at bounding box center [736, 75] width 154 height 31
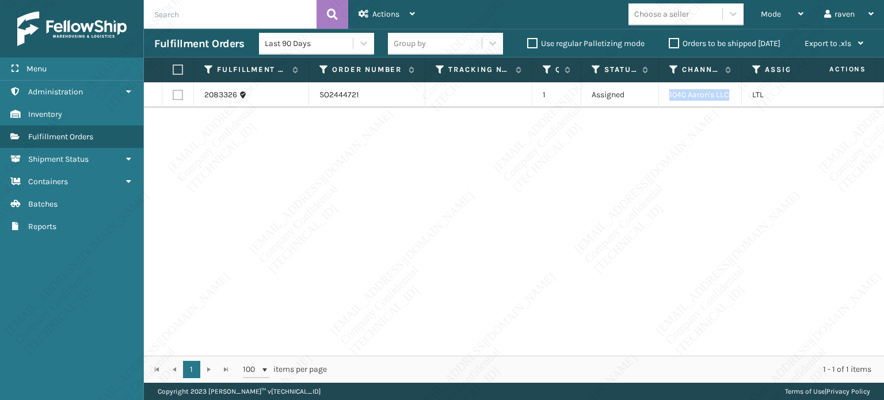
copy td "1040 Aaron's LLC"
drag, startPoint x: 700, startPoint y: 95, endPoint x: 670, endPoint y: 99, distance: 30.2
click at [670, 99] on td "1040 Aaron's LLC" at bounding box center [700, 94] width 83 height 25
click at [180, 69] on label at bounding box center [176, 69] width 7 height 10
click at [173, 69] on input "checkbox" at bounding box center [173, 69] width 1 height 7
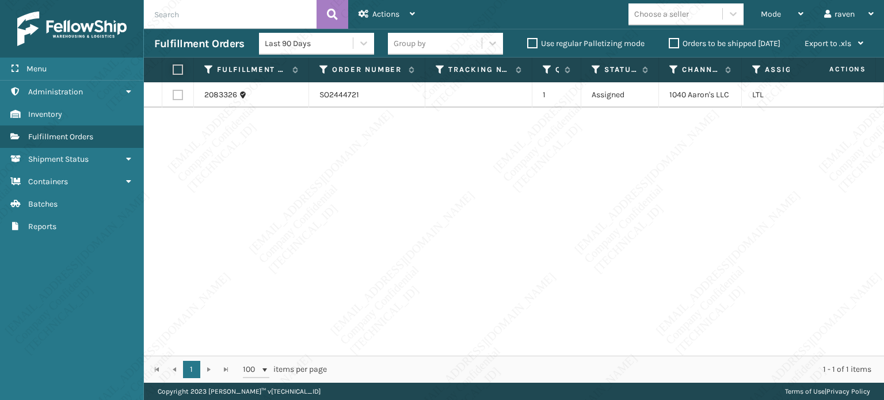
checkbox input "true"
click at [375, 9] on div "Actions" at bounding box center [386, 14] width 56 height 29
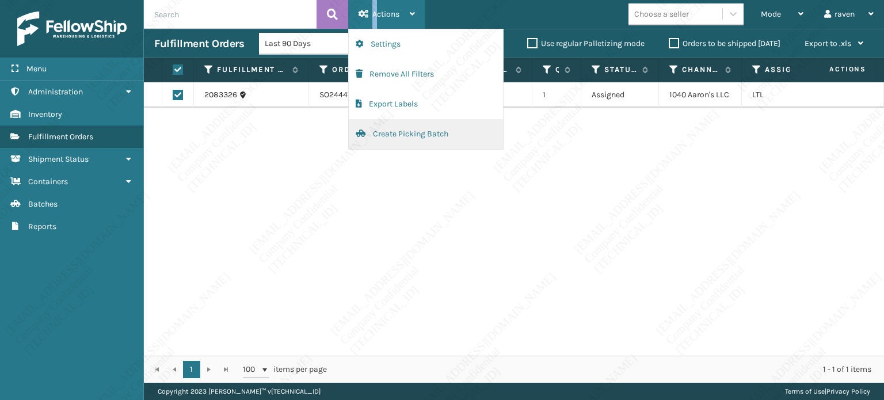
click at [394, 136] on button "Create Picking Batch" at bounding box center [426, 134] width 154 height 30
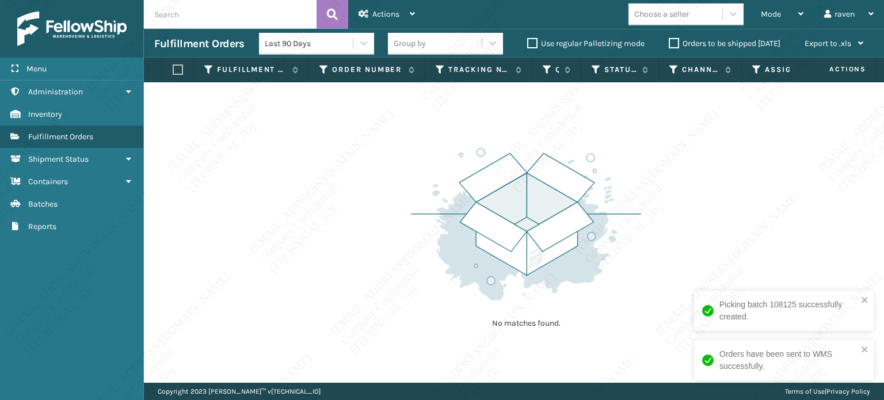
click at [732, 195] on div "No matches found." at bounding box center [514, 232] width 740 height 300
click at [762, 15] on span "Mode" at bounding box center [771, 14] width 20 height 10
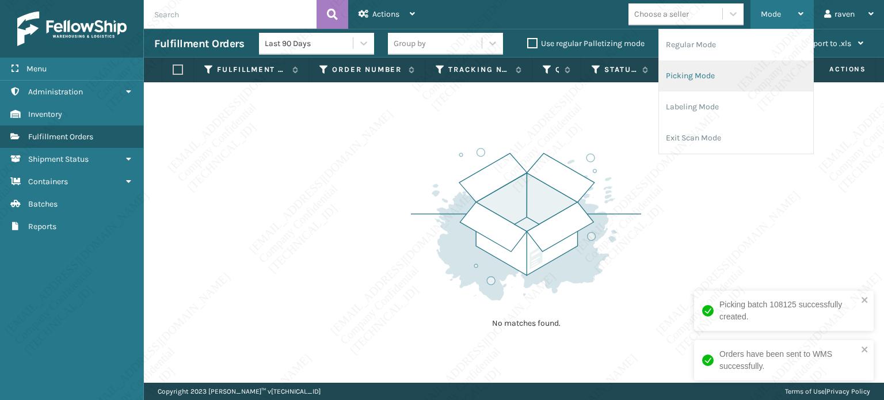
click at [726, 68] on li "Picking Mode" at bounding box center [736, 75] width 154 height 31
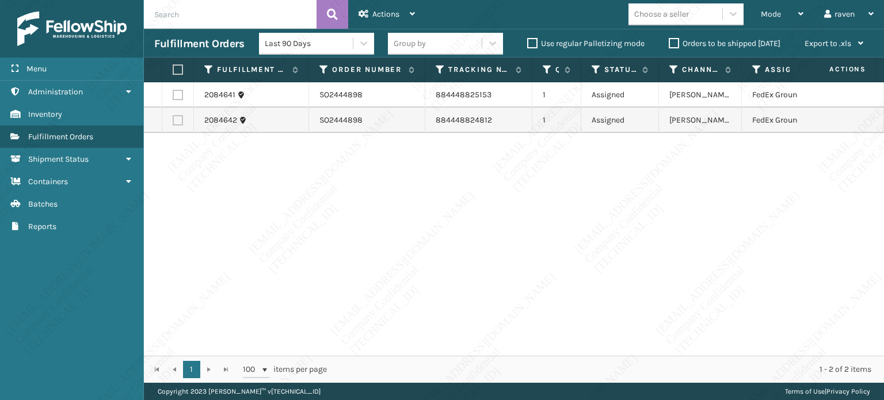
click at [175, 69] on label at bounding box center [176, 69] width 7 height 10
click at [173, 69] on input "checkbox" at bounding box center [173, 69] width 1 height 7
checkbox input "true"
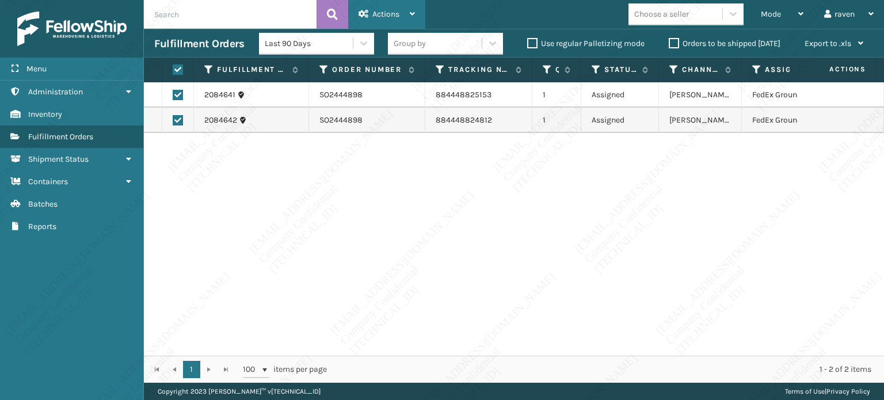
drag, startPoint x: 366, startPoint y: 16, endPoint x: 369, endPoint y: 28, distance: 11.9
click at [366, 16] on icon at bounding box center [363, 14] width 10 height 8
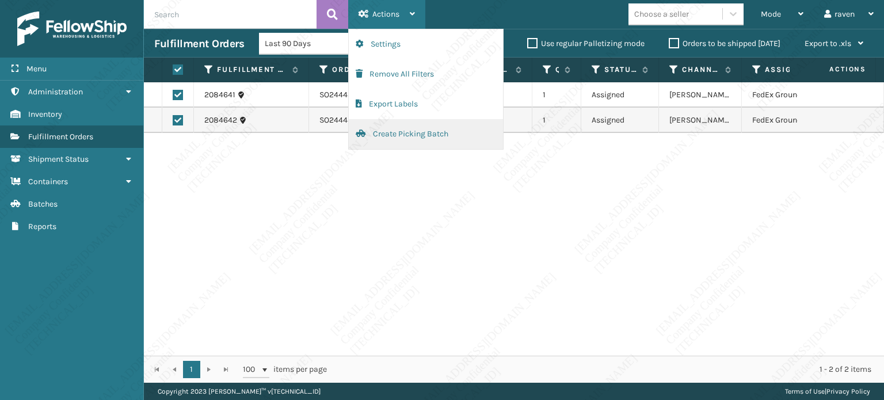
click at [395, 136] on button "Create Picking Batch" at bounding box center [426, 134] width 154 height 30
